Goal: Find specific page/section: Find specific page/section

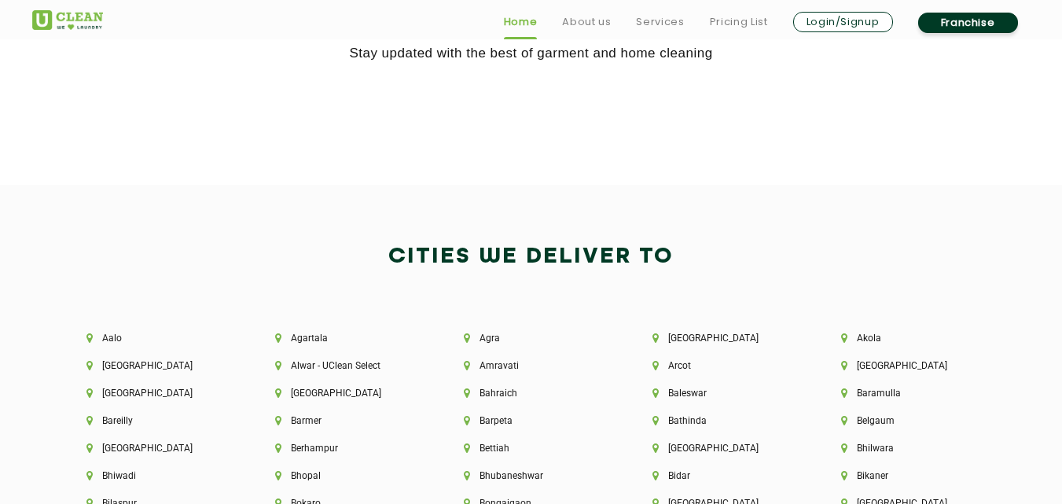
scroll to position [3147, 0]
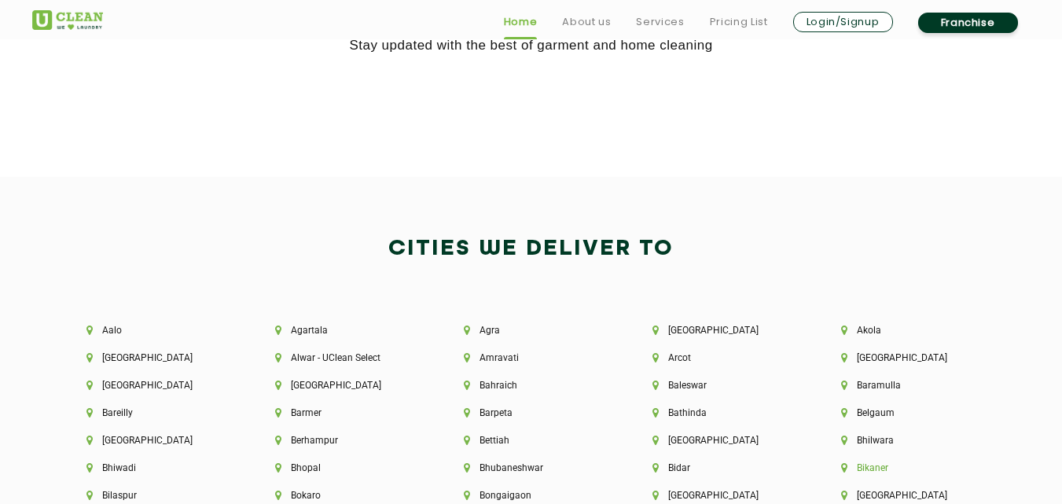
click at [858, 462] on li "Bikaner" at bounding box center [908, 467] width 135 height 11
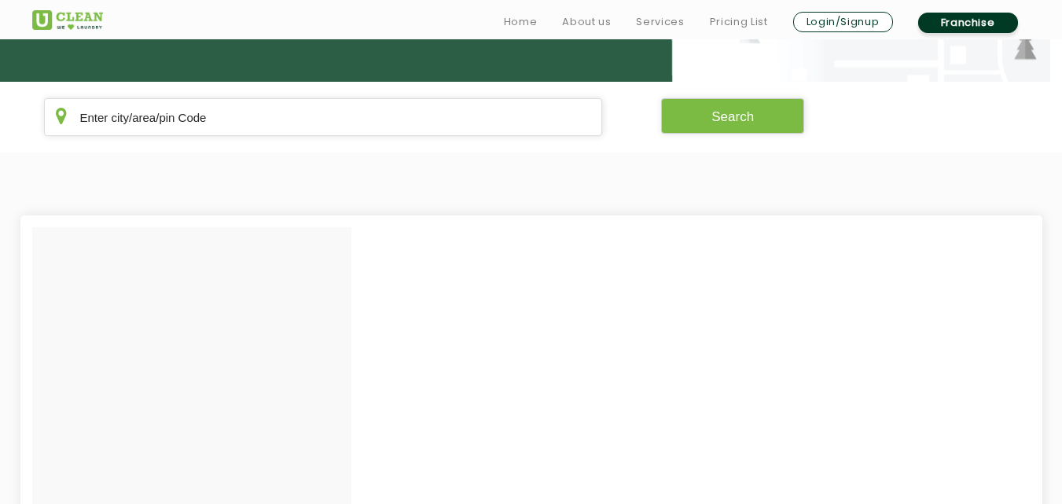
scroll to position [283, 0]
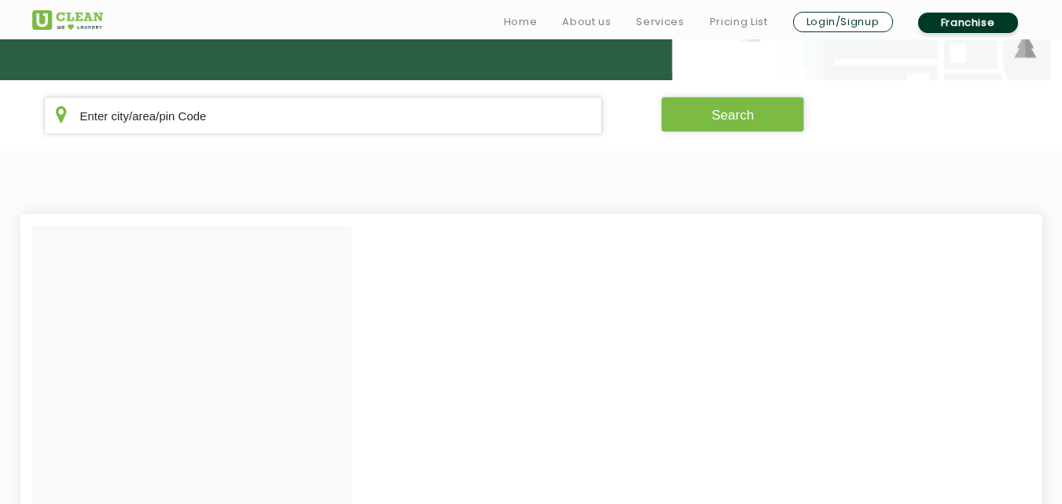
drag, startPoint x: 308, startPoint y: 307, endPoint x: 296, endPoint y: 188, distance: 120.2
click at [296, 188] on section at bounding box center [531, 466] width 1062 height 630
click at [263, 131] on input "text" at bounding box center [323, 116] width 559 height 38
type input "bikaner"
click at [741, 134] on section "bikaner Search" at bounding box center [531, 115] width 1062 height 71
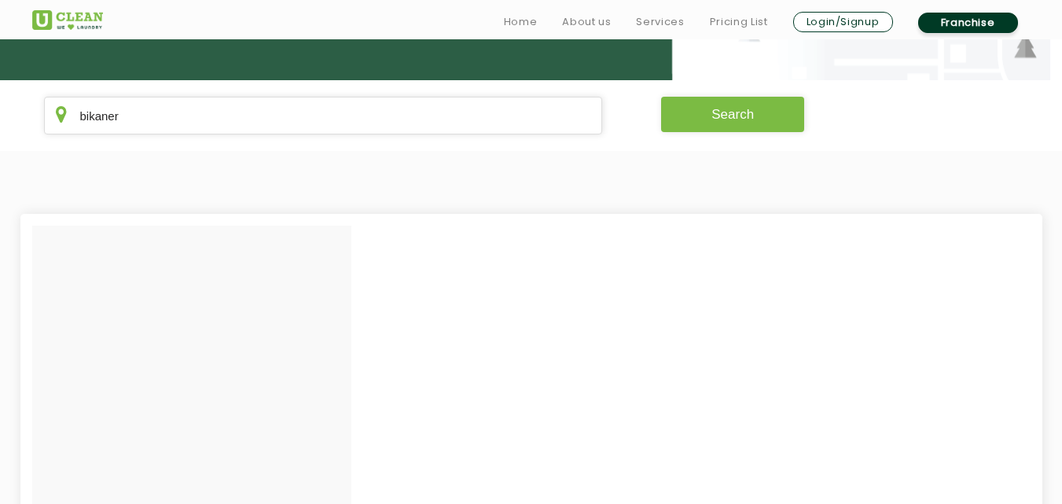
click at [732, 130] on button "Search" at bounding box center [732, 114] width 143 height 35
click at [729, 118] on button "Search" at bounding box center [732, 114] width 143 height 35
click at [728, 116] on button "Search" at bounding box center [732, 114] width 143 height 35
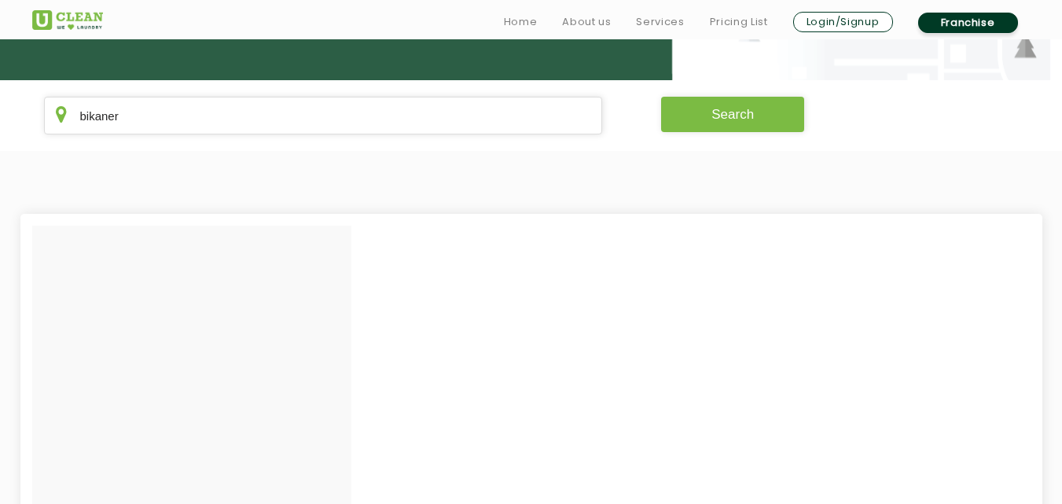
click at [728, 116] on button "Search" at bounding box center [732, 114] width 143 height 35
